Goal: Check status: Check status

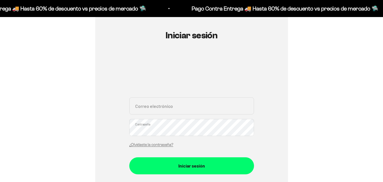
scroll to position [71, 0]
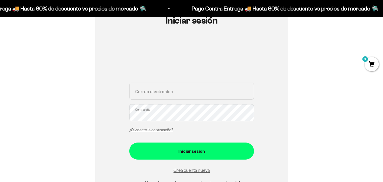
click at [204, 101] on div "Correo electrónico Contraseña ¿Olvidaste la contraseña?" at bounding box center [191, 109] width 125 height 53
click at [205, 91] on input "Correo electrónico" at bounding box center [191, 91] width 125 height 17
type input "[EMAIL_ADDRESS][DOMAIN_NAME]"
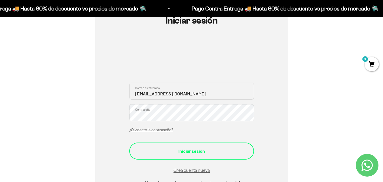
click at [192, 146] on button "Iniciar sesión" at bounding box center [191, 150] width 125 height 17
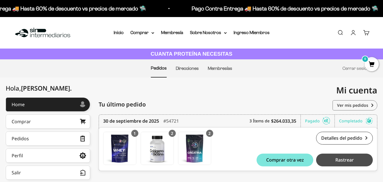
click at [335, 162] on button "Rastrear" at bounding box center [344, 159] width 57 height 13
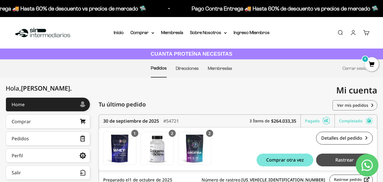
click at [331, 159] on button "Rastrear" at bounding box center [344, 159] width 57 height 13
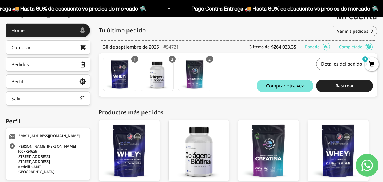
scroll to position [86, 0]
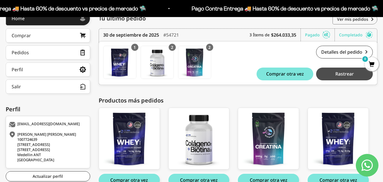
click at [329, 76] on button "Rastrear" at bounding box center [344, 73] width 57 height 13
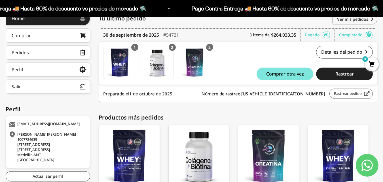
click at [336, 94] on link "Rastrear pedido" at bounding box center [351, 93] width 43 height 10
